Goal: Transaction & Acquisition: Purchase product/service

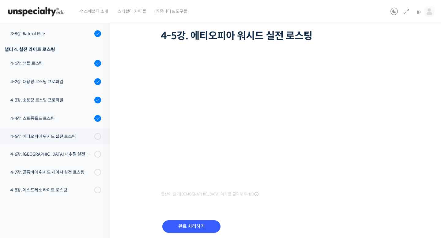
scroll to position [42, 0]
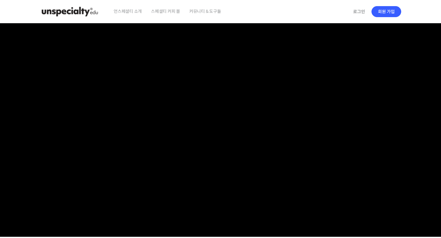
checkbox input "true"
type input "jppak86@gmail.com"
click at [356, 12] on link "로그인" at bounding box center [358, 12] width 19 height 14
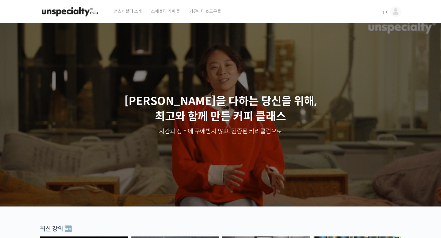
click at [396, 10] on img at bounding box center [395, 11] width 11 height 11
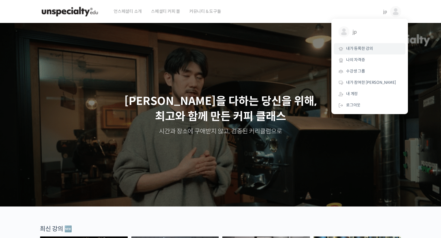
click at [357, 46] on span "내가 등록한 강의" at bounding box center [359, 48] width 27 height 5
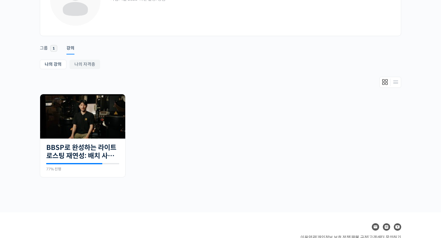
scroll to position [63, 0]
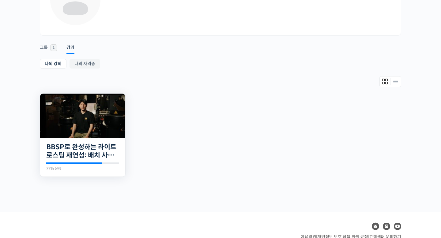
click at [97, 112] on img at bounding box center [82, 116] width 85 height 44
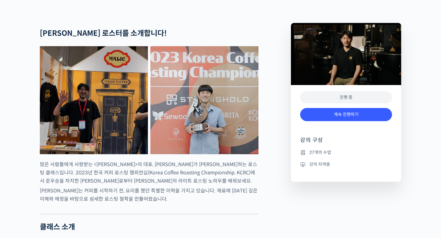
scroll to position [265, 0]
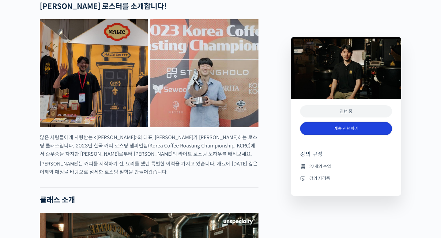
click at [320, 130] on link "계속 진행하기" at bounding box center [346, 128] width 92 height 13
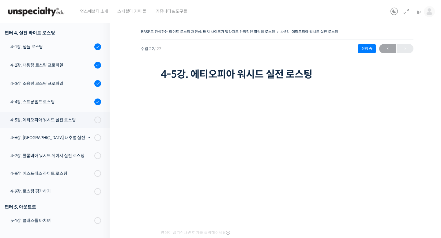
scroll to position [430, 0]
click at [77, 120] on div "4-5강. 에티오피아 워시드 실전 로스팅" at bounding box center [51, 120] width 82 height 7
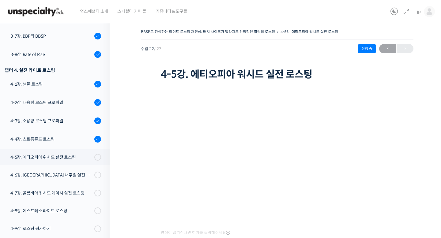
scroll to position [61, 0]
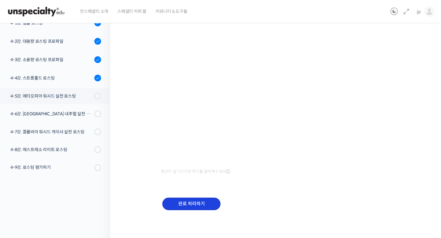
click at [188, 203] on input "완료 처리하기" at bounding box center [191, 204] width 58 height 13
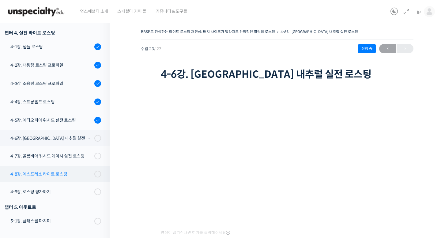
scroll to position [430, 0]
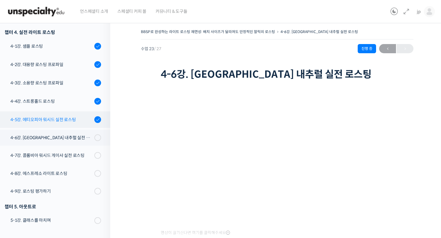
click at [76, 118] on div "4-5강. 에티오피아 워시드 실전 로스팅" at bounding box center [51, 119] width 82 height 7
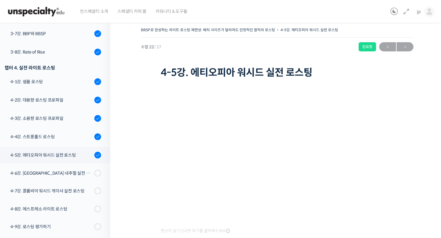
scroll to position [39, 0]
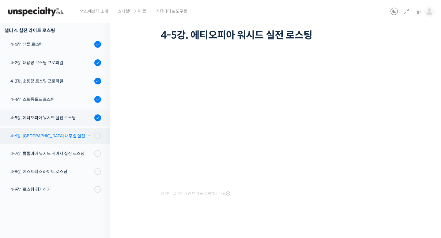
click at [77, 137] on div "4-6강. [GEOGRAPHIC_DATA] 내추럴 실전 로스팅" at bounding box center [51, 136] width 82 height 7
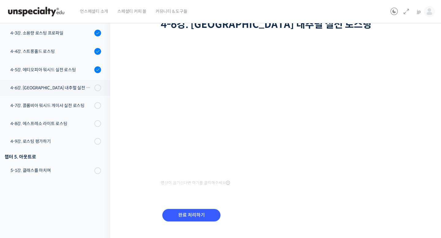
scroll to position [393, 0]
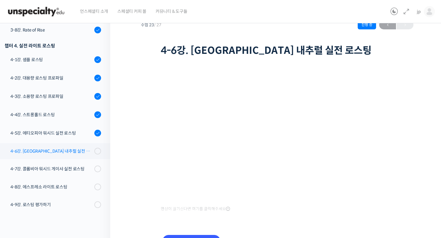
click at [68, 155] on link "4-6강. [GEOGRAPHIC_DATA] 내추럴 실전 로스팅" at bounding box center [53, 151] width 113 height 16
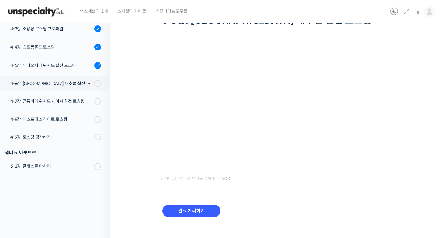
scroll to position [61, 0]
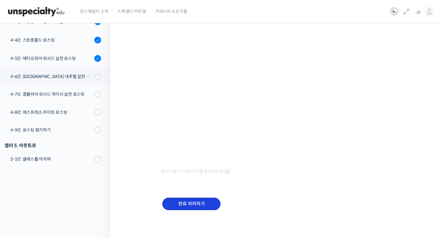
click at [200, 208] on input "완료 처리하기" at bounding box center [191, 204] width 58 height 13
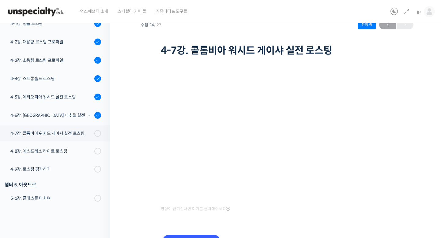
scroll to position [61, 0]
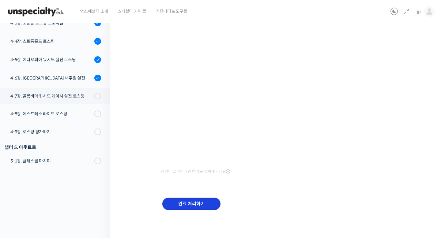
click at [193, 202] on input "완료 처리하기" at bounding box center [191, 204] width 58 height 13
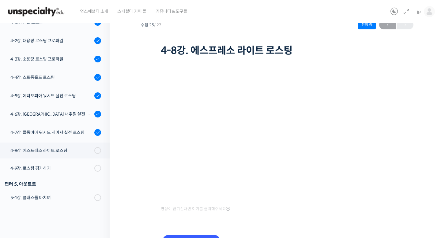
scroll to position [61, 0]
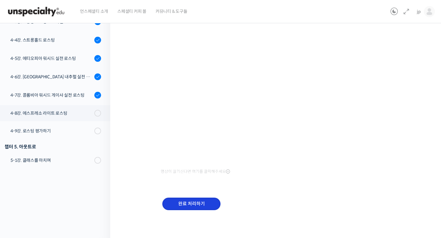
click at [199, 204] on input "완료 처리하기" at bounding box center [191, 204] width 58 height 13
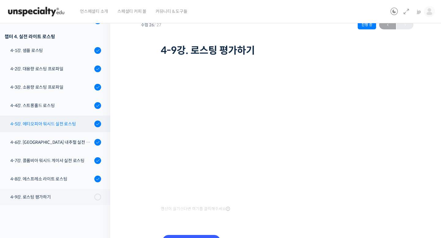
scroll to position [403, 0]
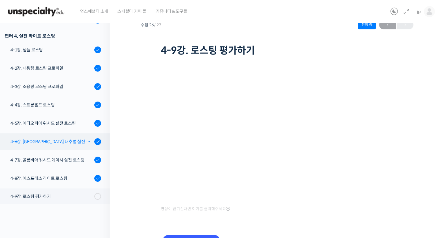
click at [70, 143] on div "4-6강. [GEOGRAPHIC_DATA] 내추럴 실전 로스팅" at bounding box center [51, 141] width 82 height 7
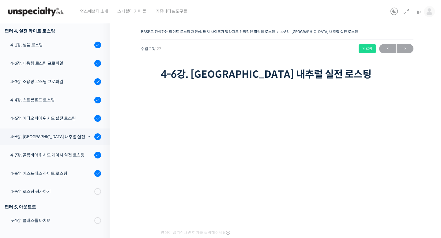
scroll to position [39, 0]
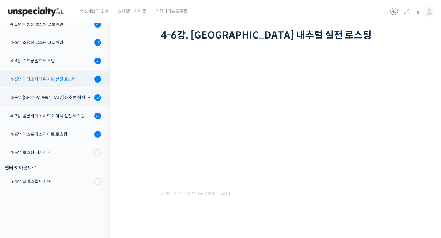
click at [83, 78] on div "4-5강. 에티오피아 워시드 실전 로스팅" at bounding box center [51, 79] width 82 height 7
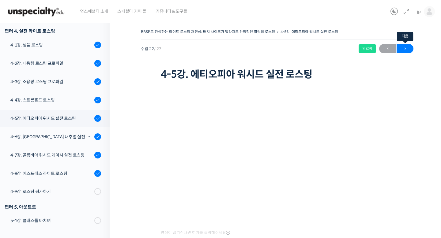
click at [403, 49] on span "→" at bounding box center [404, 49] width 17 height 8
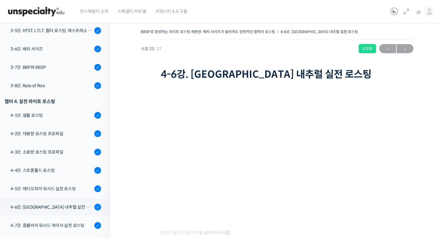
scroll to position [432, 0]
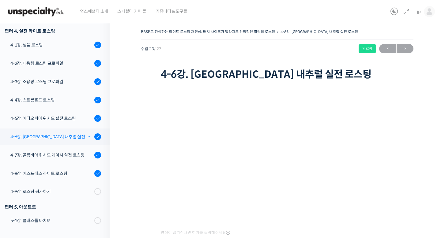
click at [66, 135] on div "4-6강. 에티오피아 내추럴 실전 로스팅" at bounding box center [51, 136] width 82 height 7
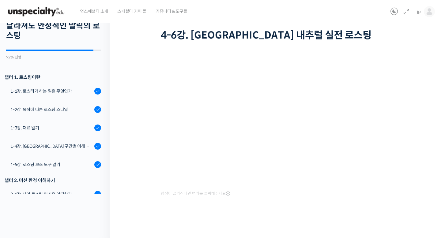
click at [49, 13] on img at bounding box center [36, 11] width 60 height 18
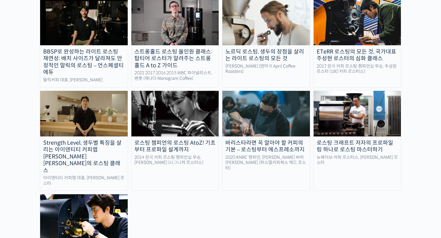
scroll to position [582, 0]
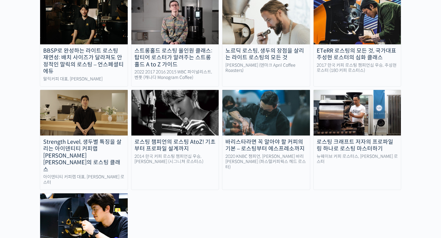
click at [93, 96] on img at bounding box center [84, 112] width 88 height 45
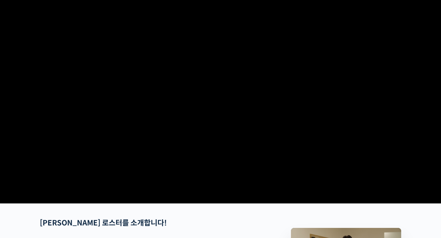
scroll to position [39, 0]
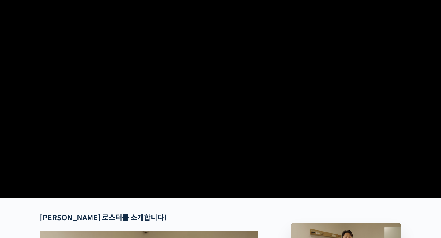
click at [136, 154] on video at bounding box center [220, 90] width 361 height 211
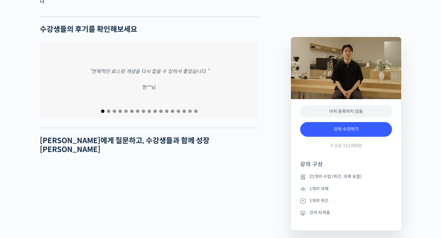
scroll to position [2478, 0]
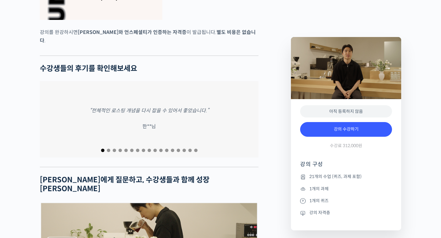
click at [107, 149] on span "Go to slide 2" at bounding box center [108, 150] width 3 height 3
click at [114, 149] on span "Go to slide 3" at bounding box center [114, 150] width 3 height 3
click at [133, 149] on span "Go to slide 6" at bounding box center [131, 150] width 3 height 3
click at [154, 149] on span "Go to slide 10" at bounding box center [154, 150] width 3 height 3
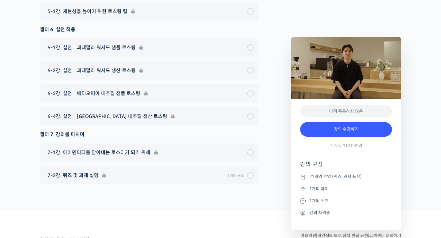
scroll to position [3601, 0]
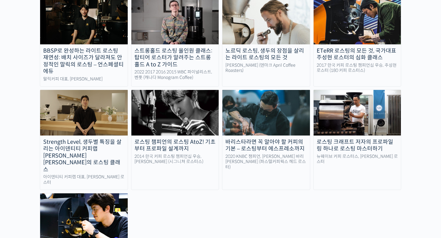
click at [368, 90] on img at bounding box center [357, 112] width 88 height 45
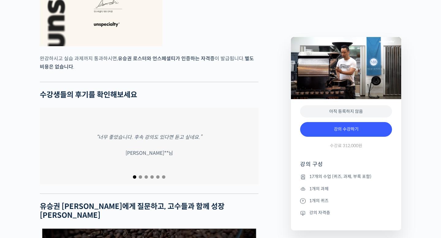
scroll to position [2156, 0]
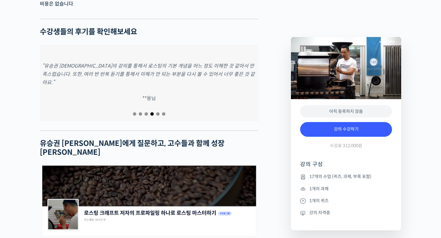
click at [160, 118] on div at bounding box center [149, 114] width 219 height 8
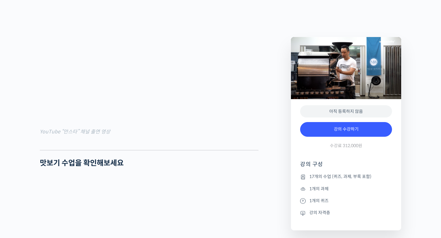
scroll to position [511, 0]
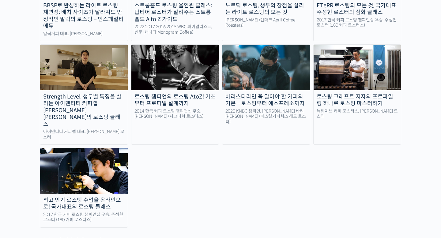
click at [344, 48] on img at bounding box center [357, 67] width 88 height 45
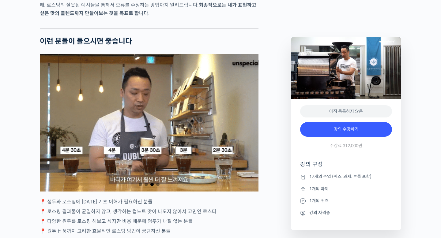
scroll to position [1086, 0]
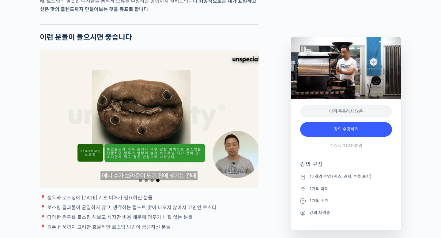
click at [141, 182] on span "Go to slide 1" at bounding box center [140, 180] width 3 height 3
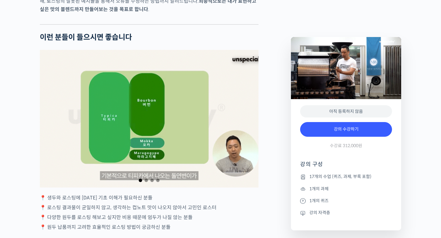
click at [147, 182] on span "Go to slide 2" at bounding box center [145, 180] width 3 height 3
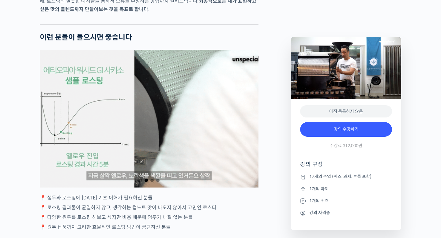
click at [152, 182] on span "Go to slide 3" at bounding box center [151, 180] width 3 height 3
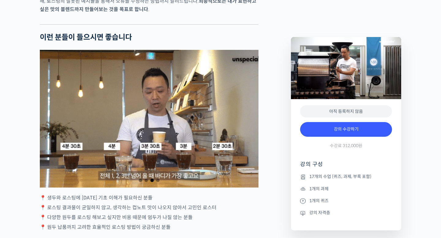
click at [159, 182] on span "Go to slide 4" at bounding box center [157, 180] width 3 height 3
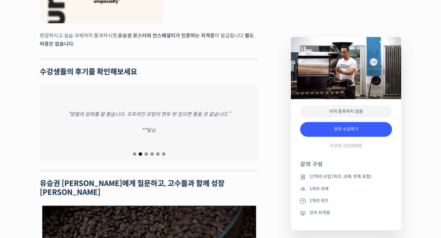
scroll to position [2142, 0]
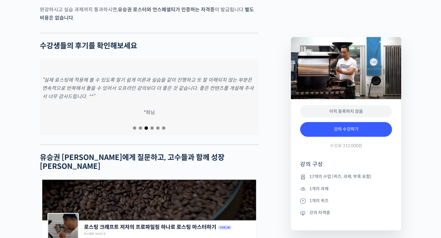
click at [153, 130] on span "Go to slide 4" at bounding box center [151, 127] width 3 height 3
click at [158, 130] on span "Go to slide 5" at bounding box center [157, 127] width 3 height 3
click at [163, 130] on span "Go to slide 6" at bounding box center [163, 127] width 3 height 3
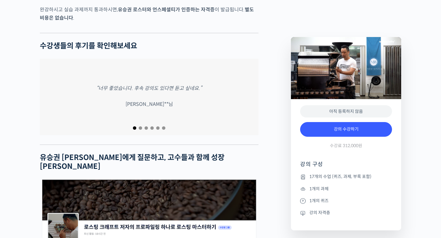
click at [163, 130] on span "Go to slide 6" at bounding box center [163, 127] width 3 height 3
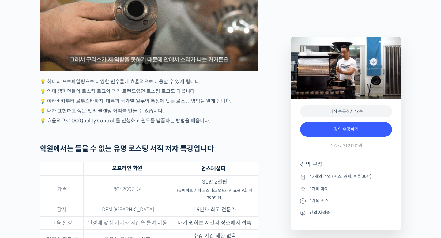
scroll to position [1414, 0]
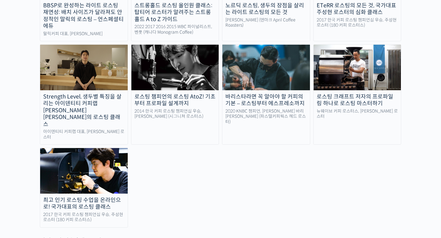
click at [85, 45] on img at bounding box center [84, 67] width 88 height 45
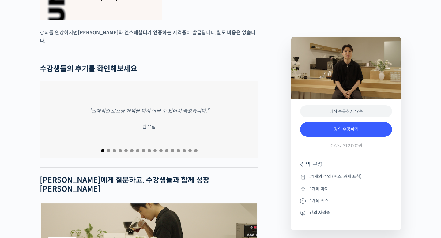
scroll to position [2488, 0]
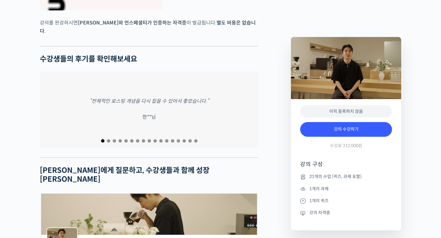
click at [107, 139] on span "Go to slide 2" at bounding box center [108, 140] width 3 height 3
click at [115, 139] on span "Go to slide 3" at bounding box center [114, 140] width 3 height 3
click at [120, 139] on span "Go to slide 4" at bounding box center [119, 140] width 3 height 3
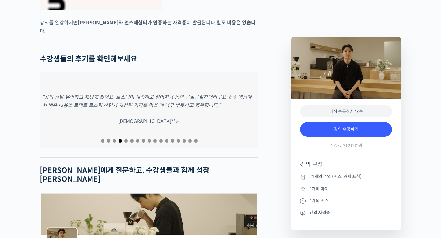
click at [126, 139] on span "Go to slide 5" at bounding box center [125, 140] width 3 height 3
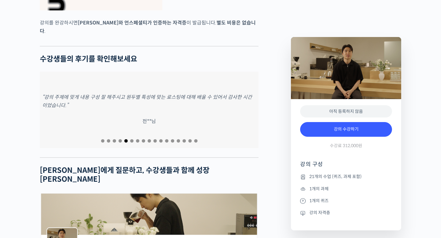
click at [132, 139] on span "Go to slide 6" at bounding box center [131, 140] width 3 height 3
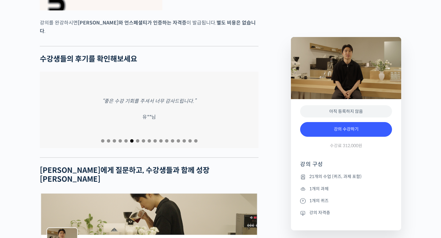
click at [137, 139] on span "Go to slide 7" at bounding box center [137, 140] width 3 height 3
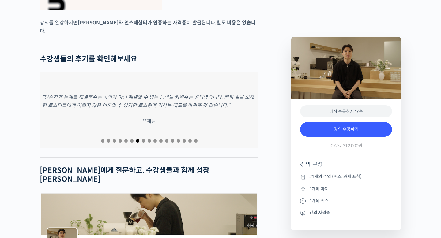
click at [143, 139] on span "Go to slide 8" at bounding box center [143, 140] width 3 height 3
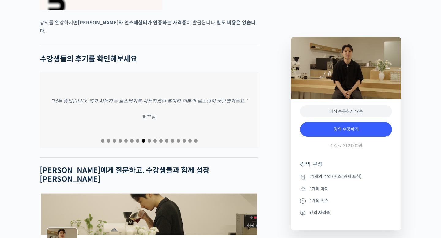
click at [149, 139] on span "Go to slide 9" at bounding box center [149, 140] width 3 height 3
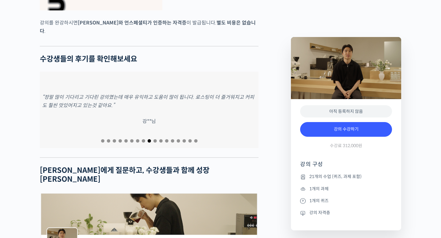
click at [155, 139] on span "Go to slide 10" at bounding box center [154, 140] width 3 height 3
click at [161, 139] on span "Go to slide 11" at bounding box center [160, 140] width 3 height 3
click at [167, 139] on span "Go to slide 12" at bounding box center [166, 140] width 3 height 3
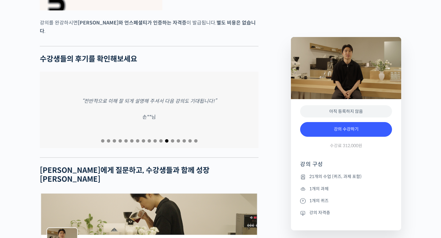
click at [172, 139] on span "Go to slide 13" at bounding box center [172, 140] width 3 height 3
click at [178, 139] on span "Go to slide 14" at bounding box center [178, 140] width 3 height 3
click at [186, 139] on span "Go to slide 15" at bounding box center [183, 140] width 3 height 3
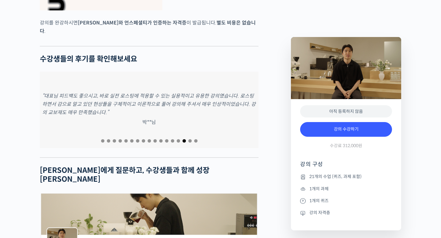
click at [190, 139] on span "Go to slide 16" at bounding box center [189, 140] width 3 height 3
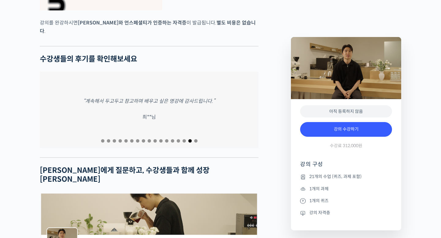
click at [197, 139] on span "Go to slide 17" at bounding box center [195, 140] width 3 height 3
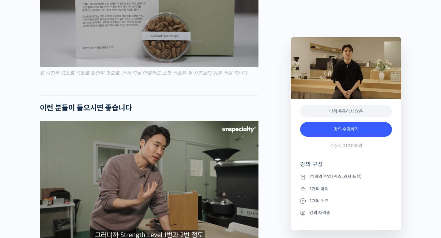
scroll to position [1405, 0]
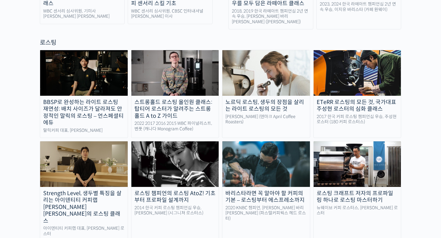
scroll to position [523, 0]
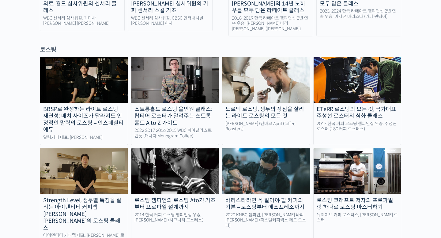
click at [98, 57] on img at bounding box center [84, 79] width 88 height 45
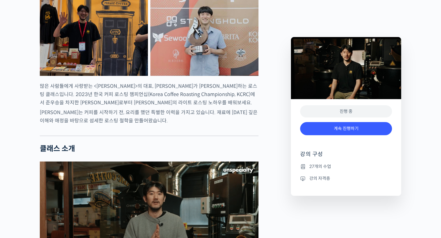
scroll to position [60, 0]
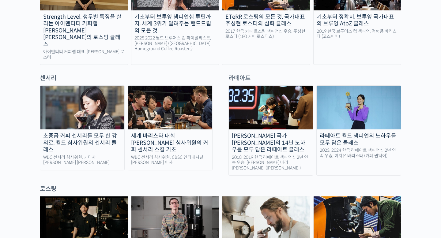
scroll to position [331, 0]
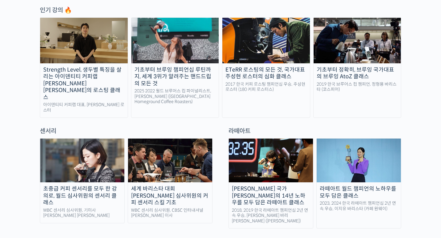
click at [271, 35] on img at bounding box center [266, 40] width 88 height 45
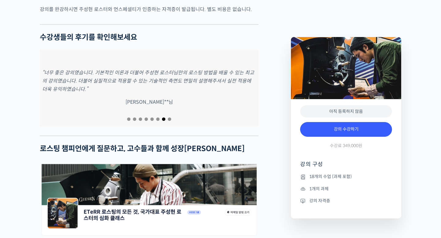
scroll to position [2502, 0]
click at [170, 123] on div at bounding box center [149, 119] width 219 height 8
click at [170, 121] on span "Go to slide 8" at bounding box center [169, 118] width 3 height 3
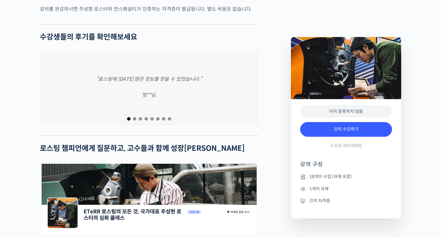
click at [157, 121] on span "Go to slide 6" at bounding box center [157, 118] width 3 height 3
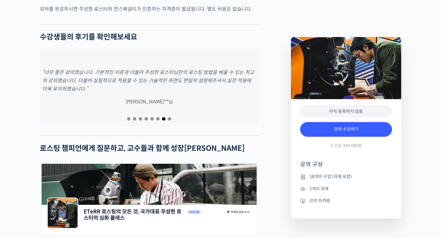
click at [157, 121] on span "Go to slide 6" at bounding box center [157, 118] width 3 height 3
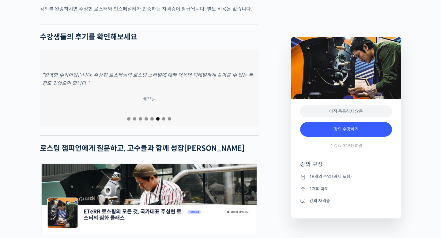
click at [151, 121] on span "Go to slide 5" at bounding box center [151, 118] width 3 height 3
click at [146, 121] on span "Go to slide 4" at bounding box center [145, 118] width 3 height 3
click at [141, 121] on span "Go to slide 3" at bounding box center [140, 118] width 3 height 3
click at [135, 121] on span "Go to slide 2" at bounding box center [134, 118] width 3 height 3
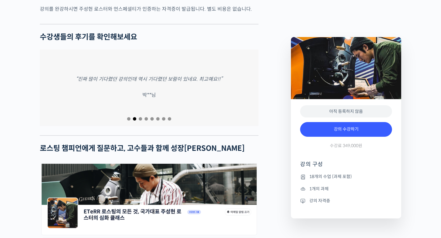
click at [129, 121] on span "Go to slide 1" at bounding box center [128, 118] width 3 height 3
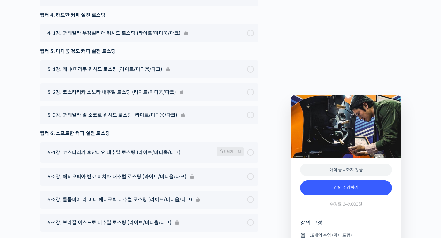
scroll to position [3733, 0]
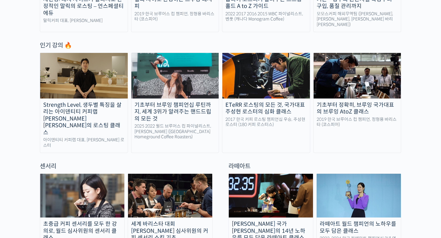
scroll to position [291, 0]
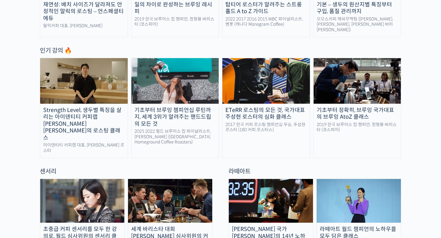
click at [101, 84] on img at bounding box center [84, 80] width 88 height 45
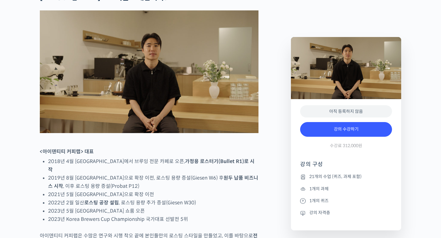
scroll to position [324, 0]
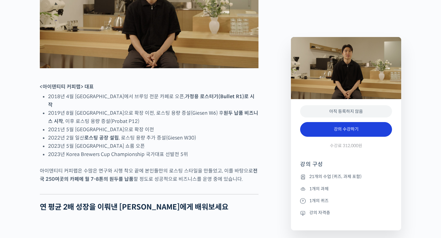
click at [317, 131] on link "강의 수강하기" at bounding box center [346, 129] width 92 height 15
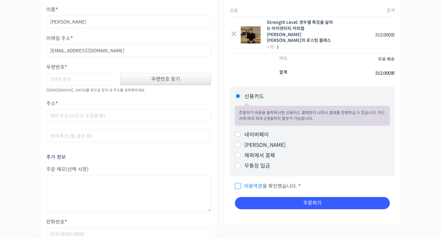
scroll to position [41, 0]
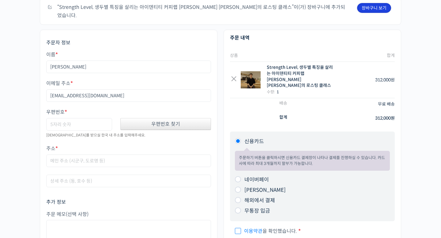
click at [367, 10] on link "장바구니 보기" at bounding box center [374, 8] width 34 height 10
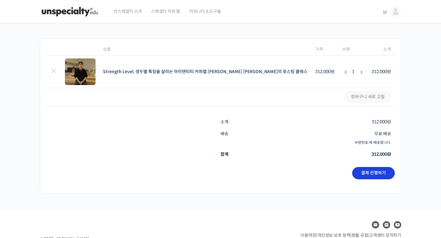
click at [372, 173] on link "결제 진행하기" at bounding box center [373, 173] width 43 height 12
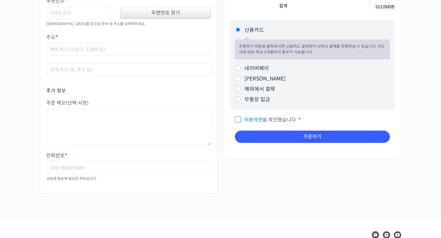
scroll to position [118, 0]
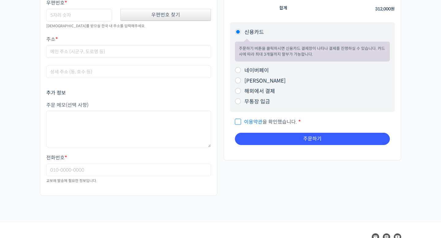
click at [235, 119] on span "이용약관 을 확인했습니다." at bounding box center [266, 122] width 62 height 6
click at [235, 117] on input "이용약관 을 확인했습니다. *" at bounding box center [237, 119] width 4 height 4
checkbox input "true"
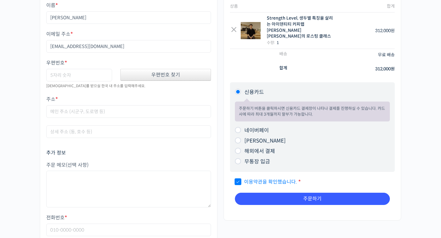
scroll to position [63, 0]
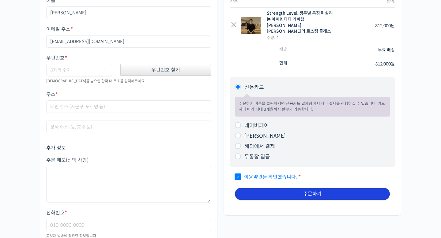
click at [259, 188] on button "주문하기" at bounding box center [312, 194] width 155 height 12
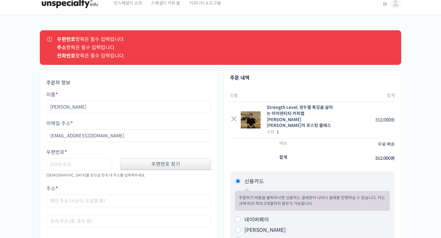
scroll to position [8, 0]
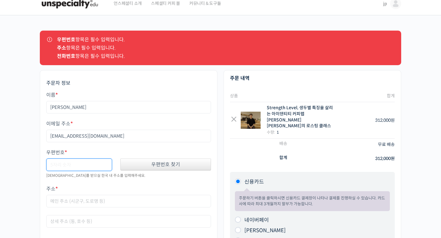
click at [101, 161] on input "우편번호 *" at bounding box center [79, 165] width 66 height 13
type input "30043"
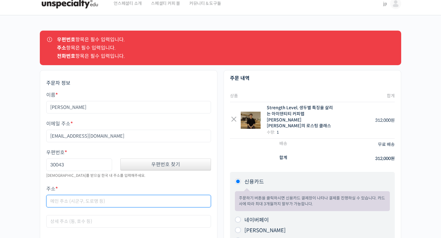
type input "1707 Tailmore Ln"
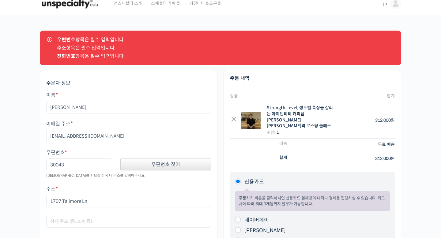
type input "4044031885"
click at [174, 185] on div "이름 * 박종환 이메일 주소 * jppak86@gmail.com 우편번호 * 30043 우편번호 찾기 교보재를 받으실 한국 내 주소를 입력해주…" at bounding box center [128, 160] width 165 height 137
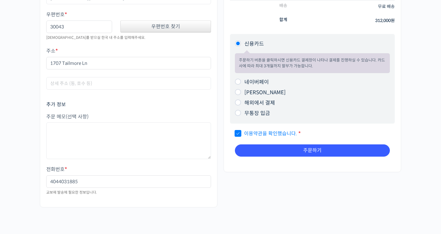
scroll to position [140, 0]
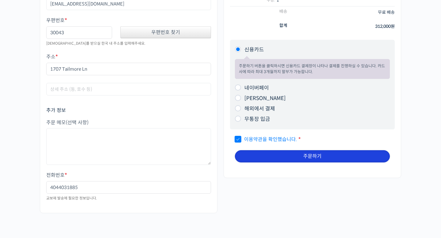
click at [256, 151] on button "주문하기" at bounding box center [312, 156] width 155 height 12
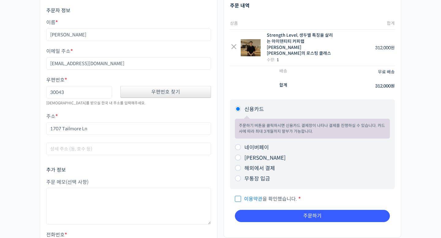
scroll to position [58, 0]
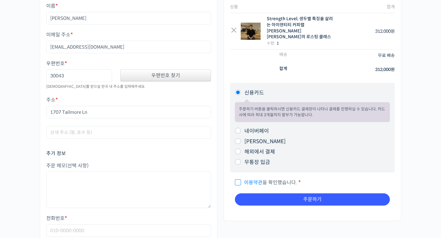
click at [238, 147] on li "해외에서 결제 해외에서 결제하시는 분들은 Eximbay를 통해 결제를 진행하실 수 있습니다. – 원화(KRW)로 결제됩니다. 카드사에 따라 해…" at bounding box center [312, 152] width 155 height 10
click at [238, 148] on input "해외에서 결제" at bounding box center [238, 151] width 6 height 6
radio input "true"
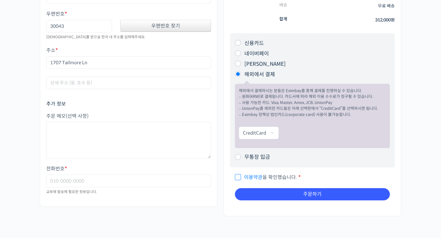
scroll to position [129, 0]
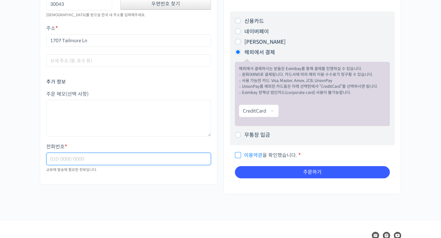
click at [176, 158] on input "전화번호 *" at bounding box center [128, 159] width 165 height 13
type input "4044031885"
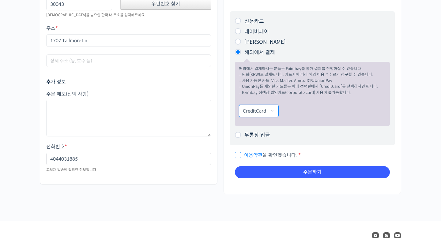
click at [269, 105] on select "CreditCard UnionPay" at bounding box center [259, 111] width 40 height 13
click at [239, 152] on span "이용약관 을 확인했습니다." at bounding box center [266, 155] width 62 height 6
click at [239, 151] on input "이용약관 을 확인했습니다. *" at bounding box center [237, 153] width 4 height 4
checkbox input "true"
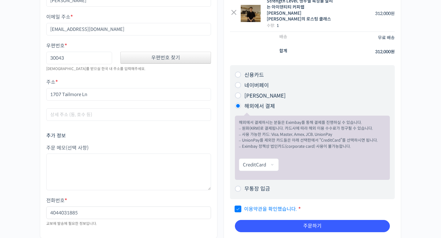
scroll to position [92, 0]
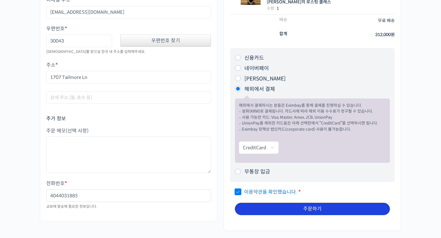
click at [254, 206] on button "주문하기" at bounding box center [312, 209] width 155 height 12
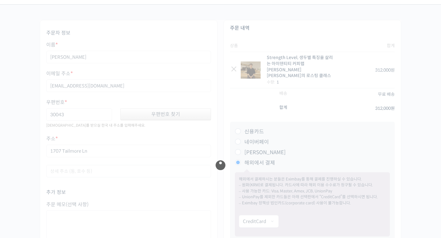
scroll to position [0, 0]
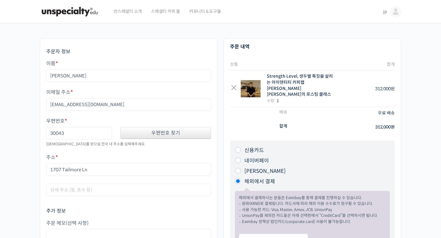
click at [219, 75] on div "주문자 정보 이름 * [PERSON_NAME] 주소 * [EMAIL_ADDRESS][DOMAIN_NAME] 우편번호 * 30043 우편번호 찾…" at bounding box center [129, 180] width 184 height 282
